Goal: Task Accomplishment & Management: Manage account settings

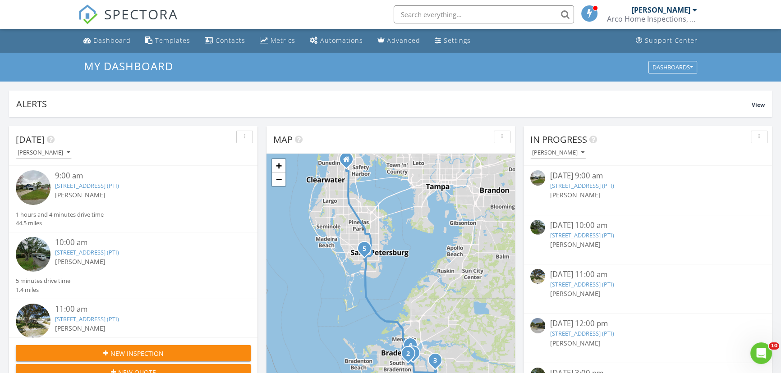
click at [613, 184] on link "2421 33rd Ave Dr E, Bradenton, FL 34208 (PTI)" at bounding box center [581, 186] width 64 height 8
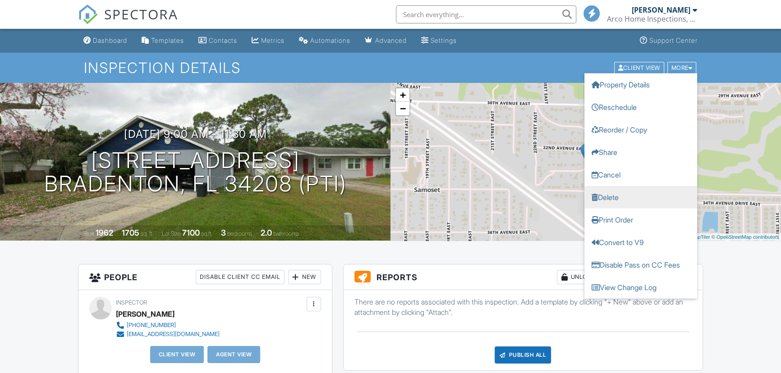
click at [607, 195] on link "Delete" at bounding box center [640, 197] width 113 height 23
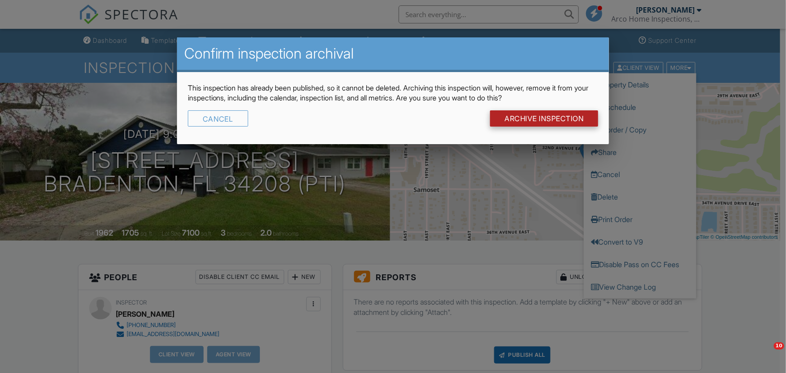
click at [552, 121] on input "Archive Inspection" at bounding box center [544, 118] width 108 height 16
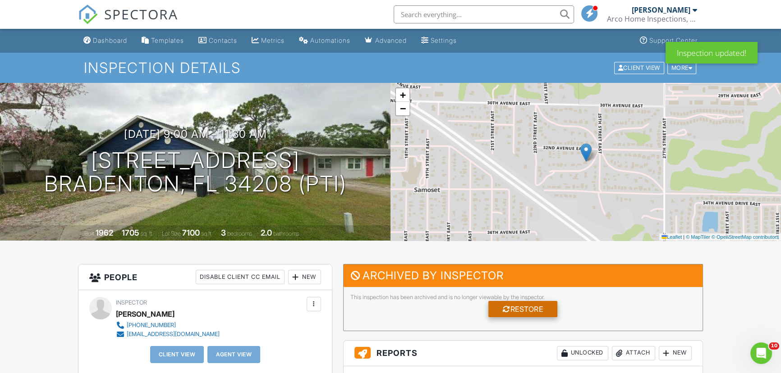
click at [535, 305] on div "Restore" at bounding box center [522, 309] width 69 height 16
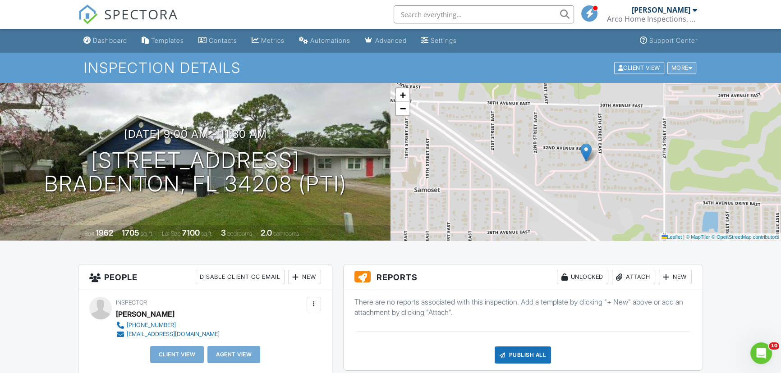
click at [681, 70] on div "More" at bounding box center [681, 68] width 29 height 12
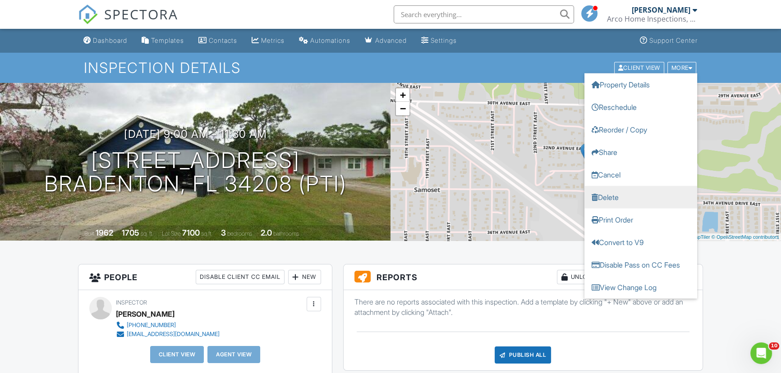
click at [611, 195] on link "Delete" at bounding box center [640, 197] width 113 height 23
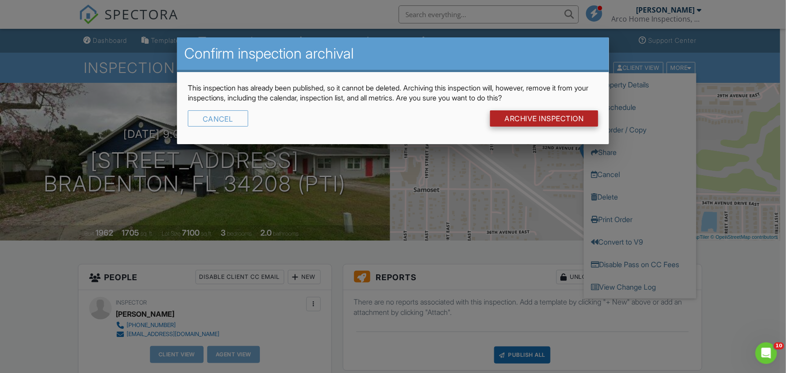
click at [526, 119] on input "Archive Inspection" at bounding box center [544, 118] width 108 height 16
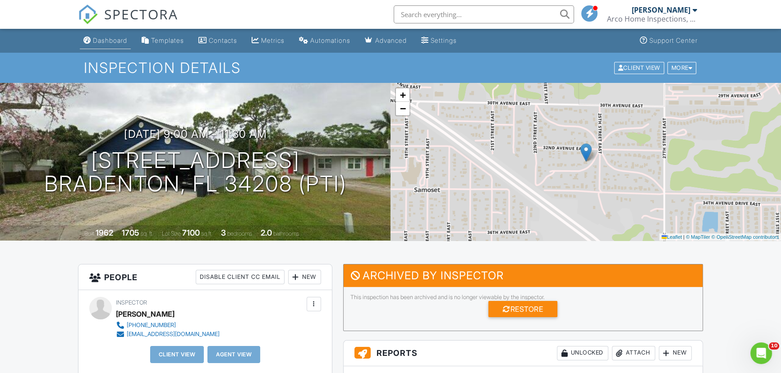
click at [113, 40] on div "Dashboard" at bounding box center [110, 41] width 34 height 8
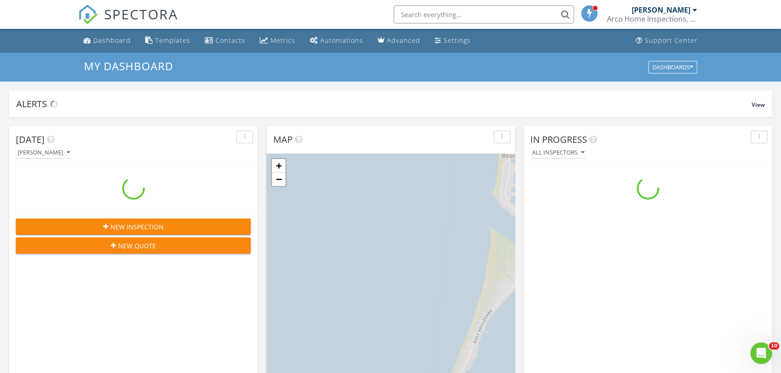
scroll to position [833, 793]
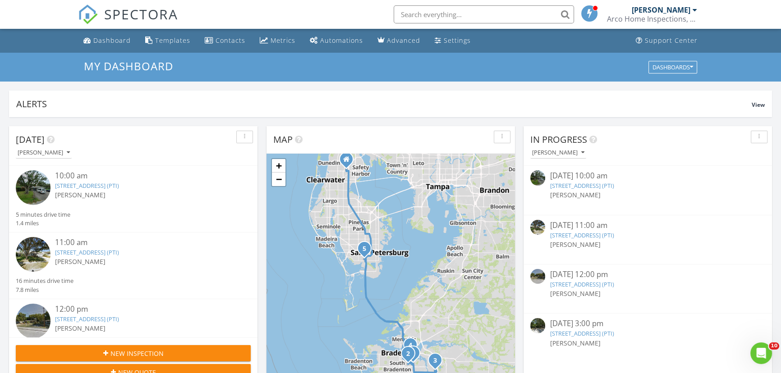
click at [608, 185] on link "[STREET_ADDRESS] (PTI)" at bounding box center [581, 186] width 64 height 8
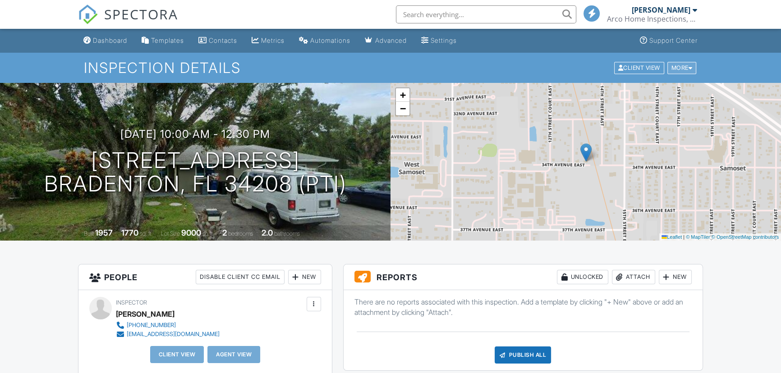
click at [682, 73] on div "More" at bounding box center [681, 68] width 29 height 12
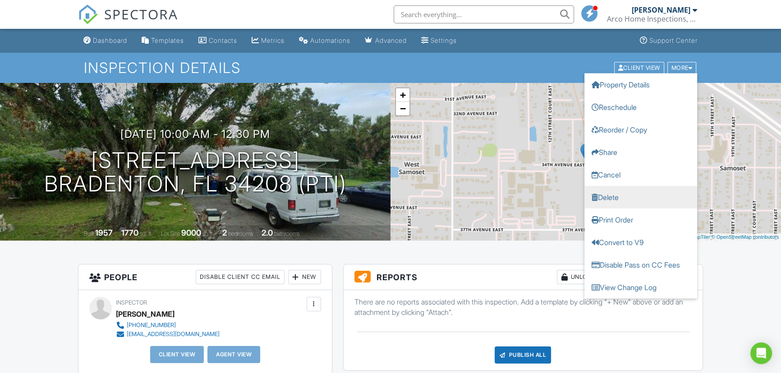
click at [598, 202] on link "Delete" at bounding box center [640, 197] width 113 height 23
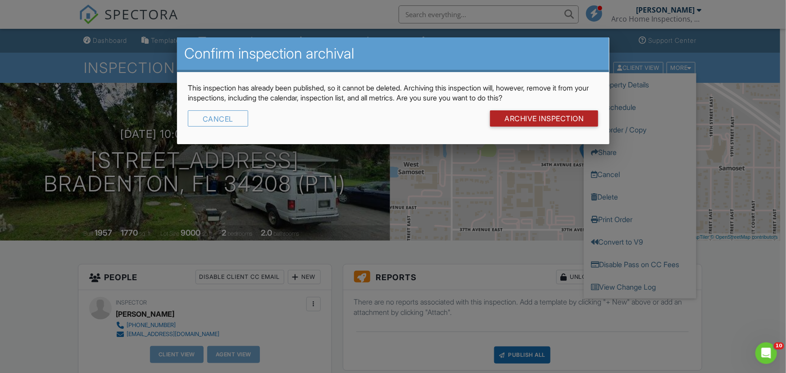
click at [550, 114] on input "Archive Inspection" at bounding box center [544, 118] width 108 height 16
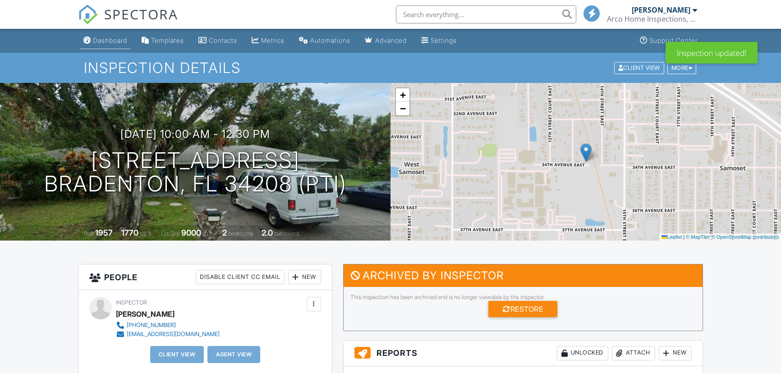
click at [116, 39] on div "Dashboard" at bounding box center [110, 41] width 34 height 8
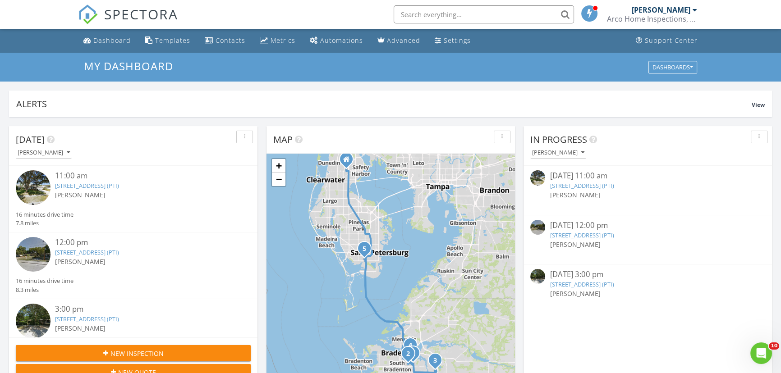
click at [593, 188] on link "5009 76th St E, Bradenton, FL 34203 (PTI)" at bounding box center [581, 186] width 64 height 8
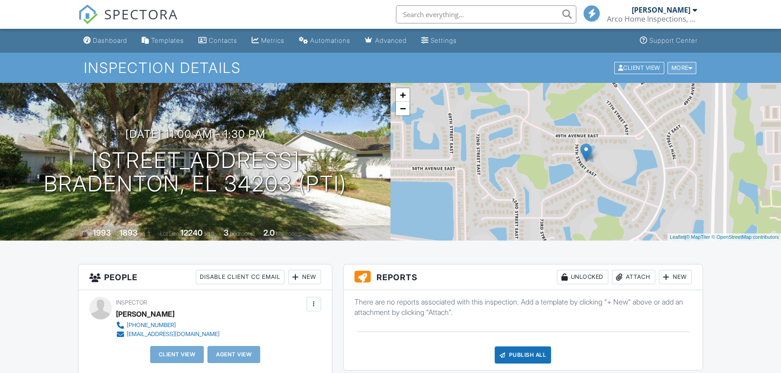
click at [676, 73] on div "More" at bounding box center [681, 68] width 29 height 12
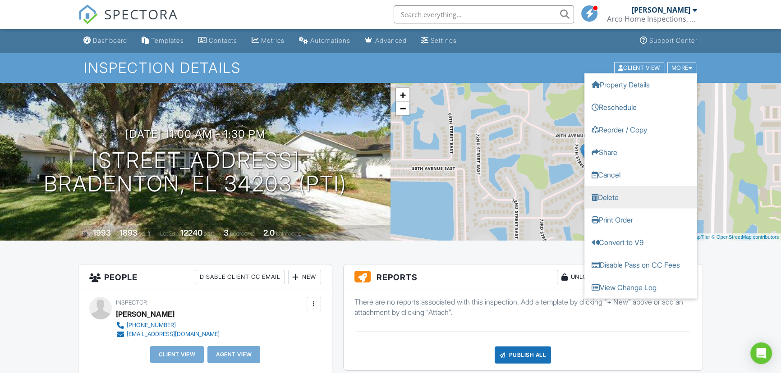
click at [609, 197] on link "Delete" at bounding box center [640, 197] width 113 height 23
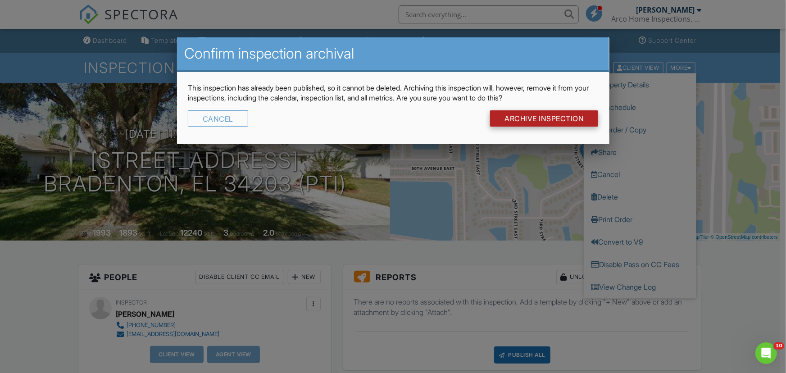
click at [526, 115] on input "Archive Inspection" at bounding box center [544, 118] width 108 height 16
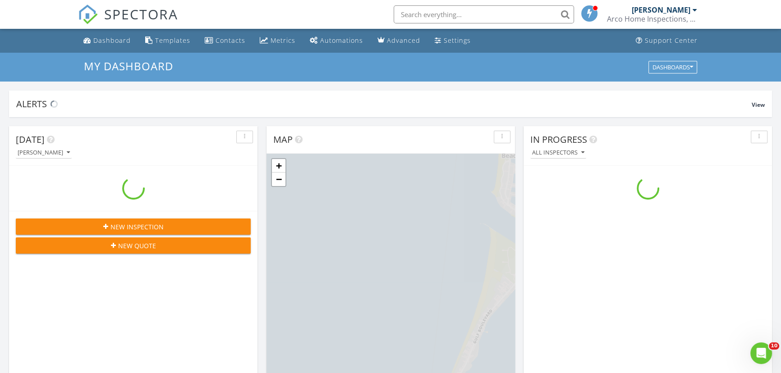
scroll to position [833, 793]
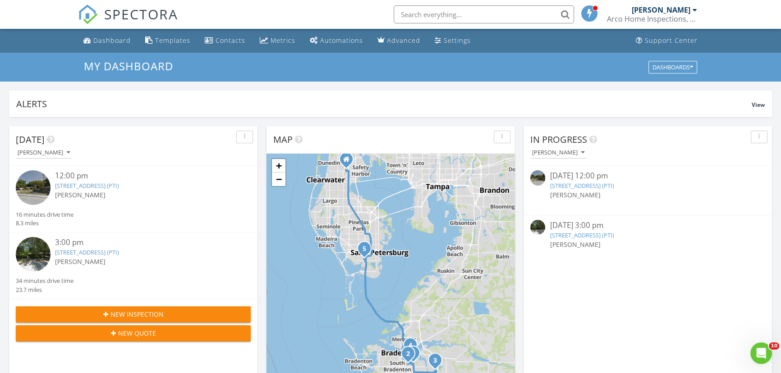
click at [613, 184] on link "1823 8th Ave E, Bradenton, FL 34208 (PTI)" at bounding box center [581, 186] width 64 height 8
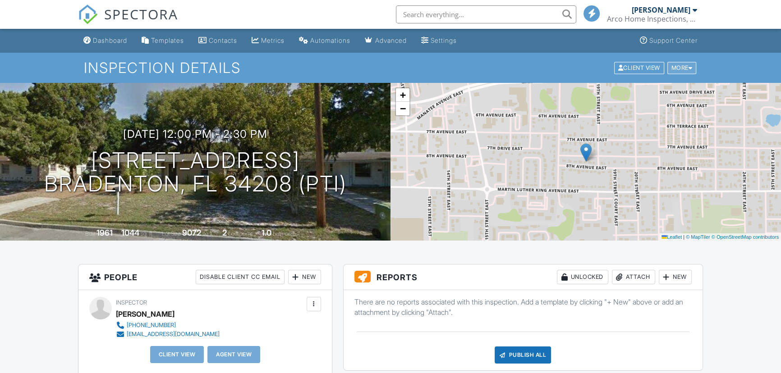
click at [678, 68] on div "More" at bounding box center [681, 68] width 29 height 12
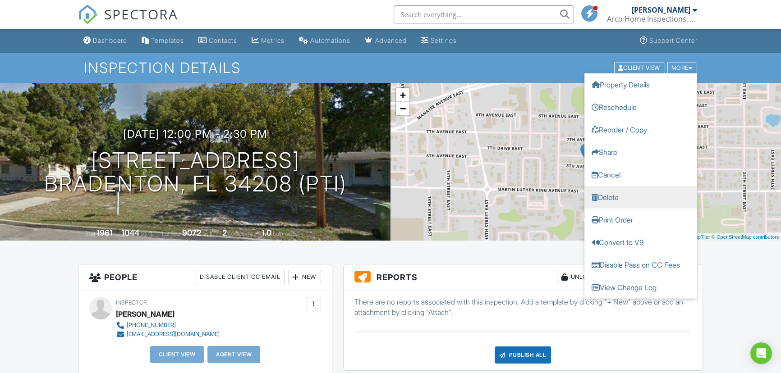
click at [604, 196] on link "Delete" at bounding box center [640, 197] width 113 height 23
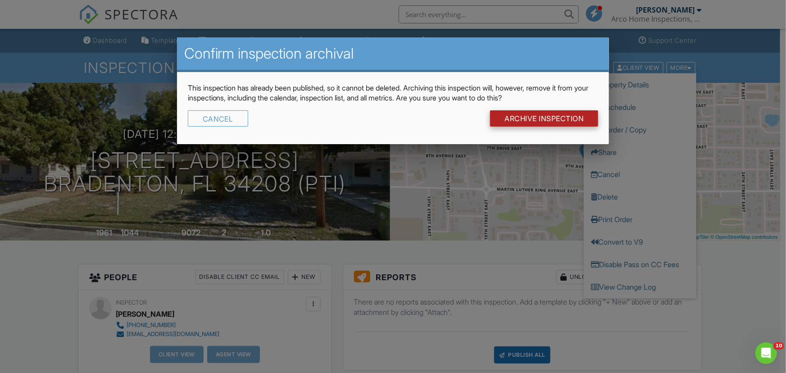
click at [534, 117] on input "Archive Inspection" at bounding box center [544, 118] width 108 height 16
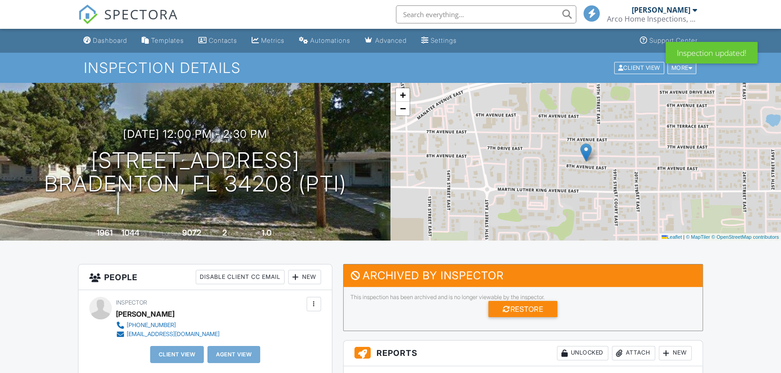
click at [681, 69] on div "More" at bounding box center [681, 68] width 29 height 12
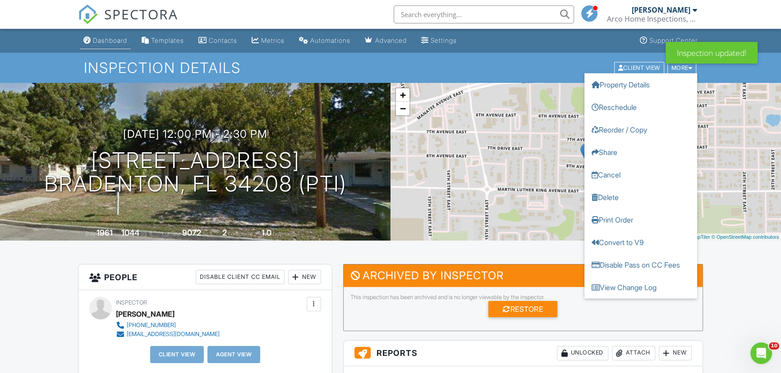
click at [102, 41] on div "Dashboard" at bounding box center [110, 41] width 34 height 8
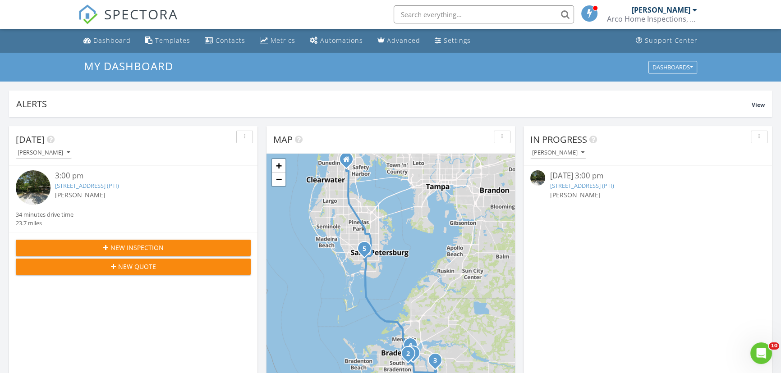
click at [589, 186] on link "[STREET_ADDRESS] (PTI)" at bounding box center [581, 186] width 64 height 8
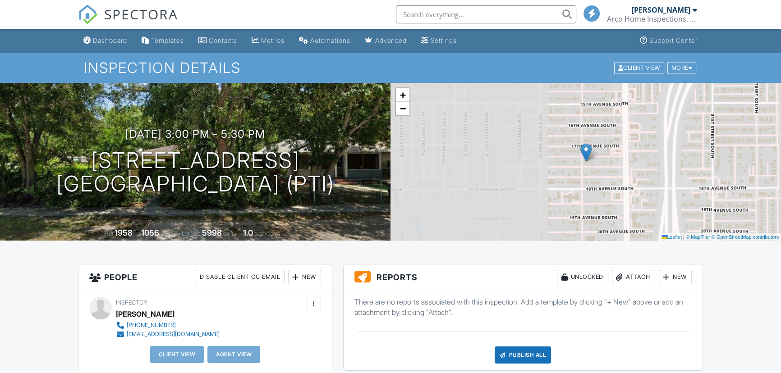
click at [678, 65] on div "More" at bounding box center [681, 68] width 29 height 12
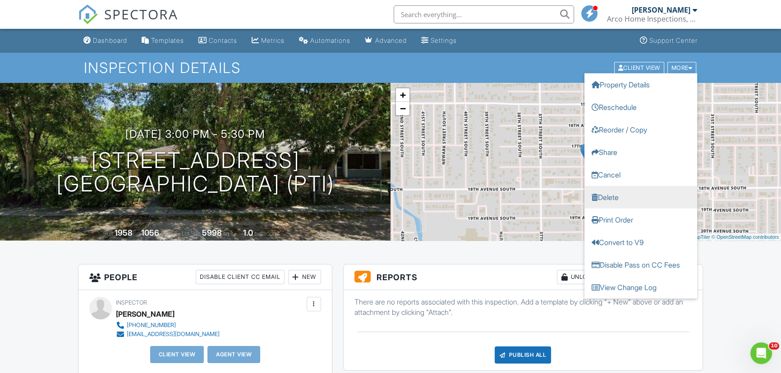
click at [609, 198] on link "Delete" at bounding box center [640, 197] width 113 height 23
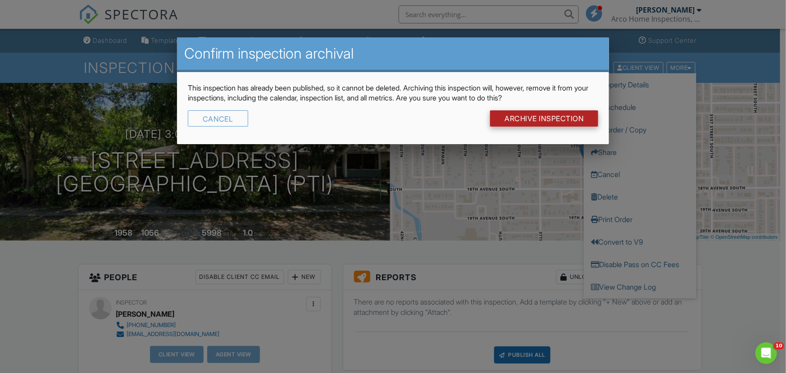
click at [547, 117] on input "Archive Inspection" at bounding box center [544, 118] width 108 height 16
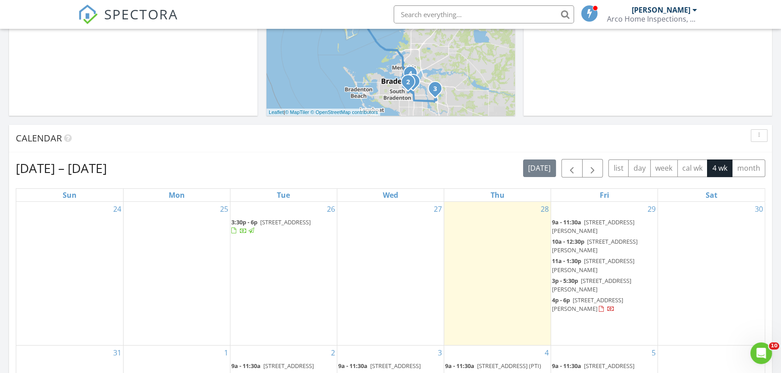
scroll to position [287, 0]
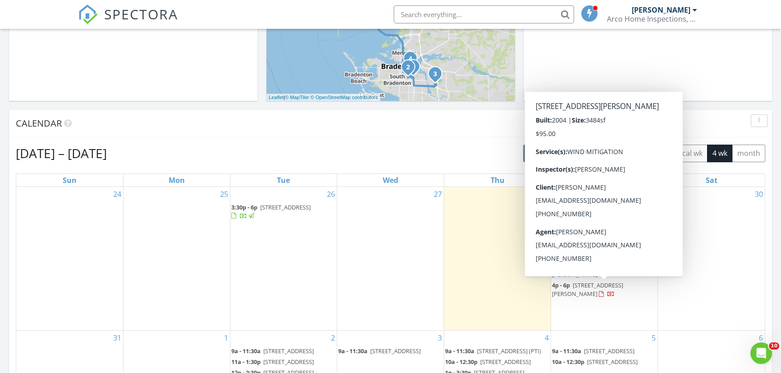
click at [585, 284] on span "27235 Liriope Ct, Wesley Chapel 33544" at bounding box center [587, 289] width 71 height 17
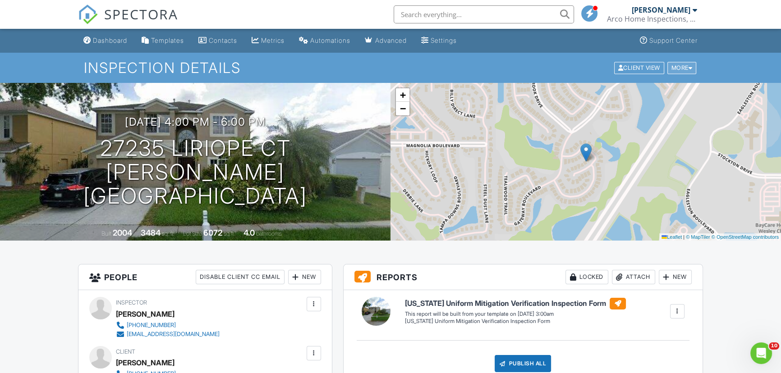
click at [675, 68] on div "More" at bounding box center [681, 68] width 29 height 12
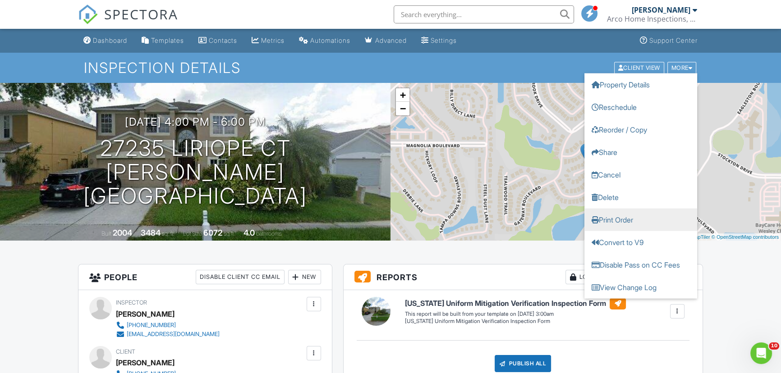
click at [617, 222] on link "Print Order" at bounding box center [640, 219] width 113 height 23
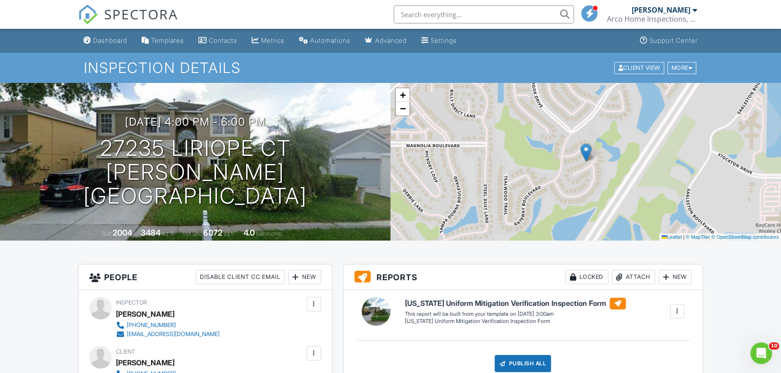
click at [632, 279] on div "Attach" at bounding box center [633, 277] width 43 height 14
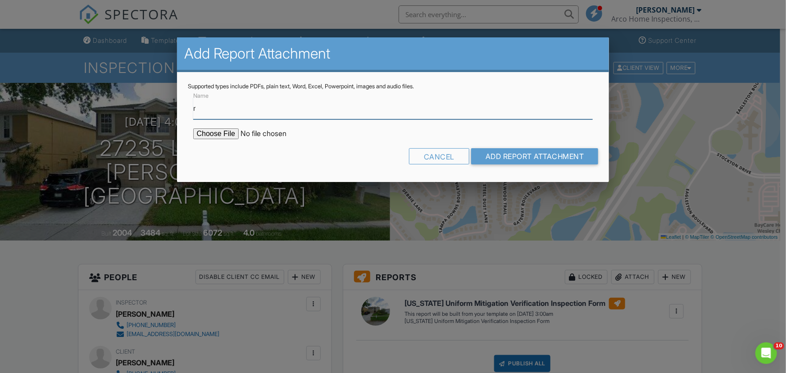
type input "Roof permit"
click at [224, 135] on input "file" at bounding box center [269, 133] width 153 height 11
type input "C:\fakepath\Accela Citizen Access.pdf"
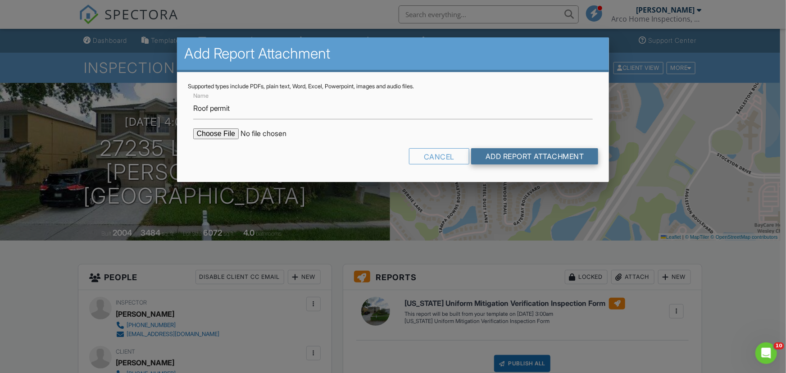
click at [532, 156] on input "Add Report Attachment" at bounding box center [535, 156] width 128 height 16
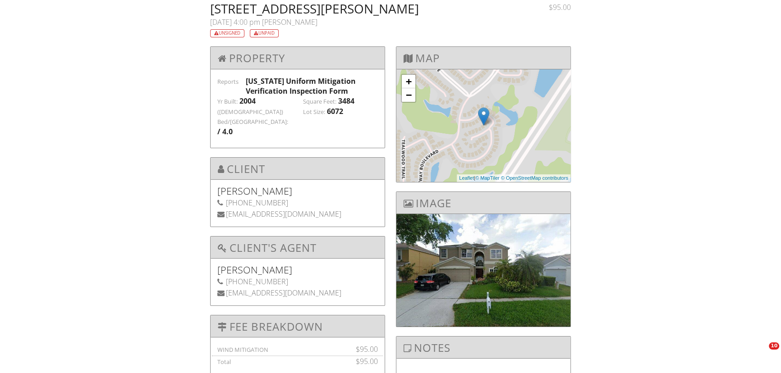
drag, startPoint x: 399, startPoint y: 5, endPoint x: 211, endPoint y: 5, distance: 187.9
click at [211, 5] on h2 "27235 Liriope Ct, Wesley Chapel, FL 33544" at bounding box center [359, 8] width 299 height 13
click at [332, 32] on div "Unsigned Unpaid" at bounding box center [359, 32] width 299 height 10
drag, startPoint x: 305, startPoint y: 9, endPoint x: 199, endPoint y: 11, distance: 105.9
click at [199, 11] on div "27235 Liriope Ct, Wesley Chapel, FL 33544 08/29/2025 4:00 pm Emilson Silveira U…" at bounding box center [390, 230] width 781 height 457
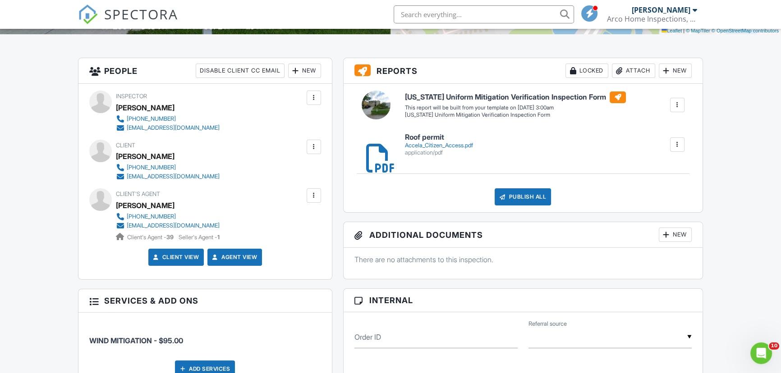
scroll to position [205, 0]
